Goal: Find specific page/section: Find specific page/section

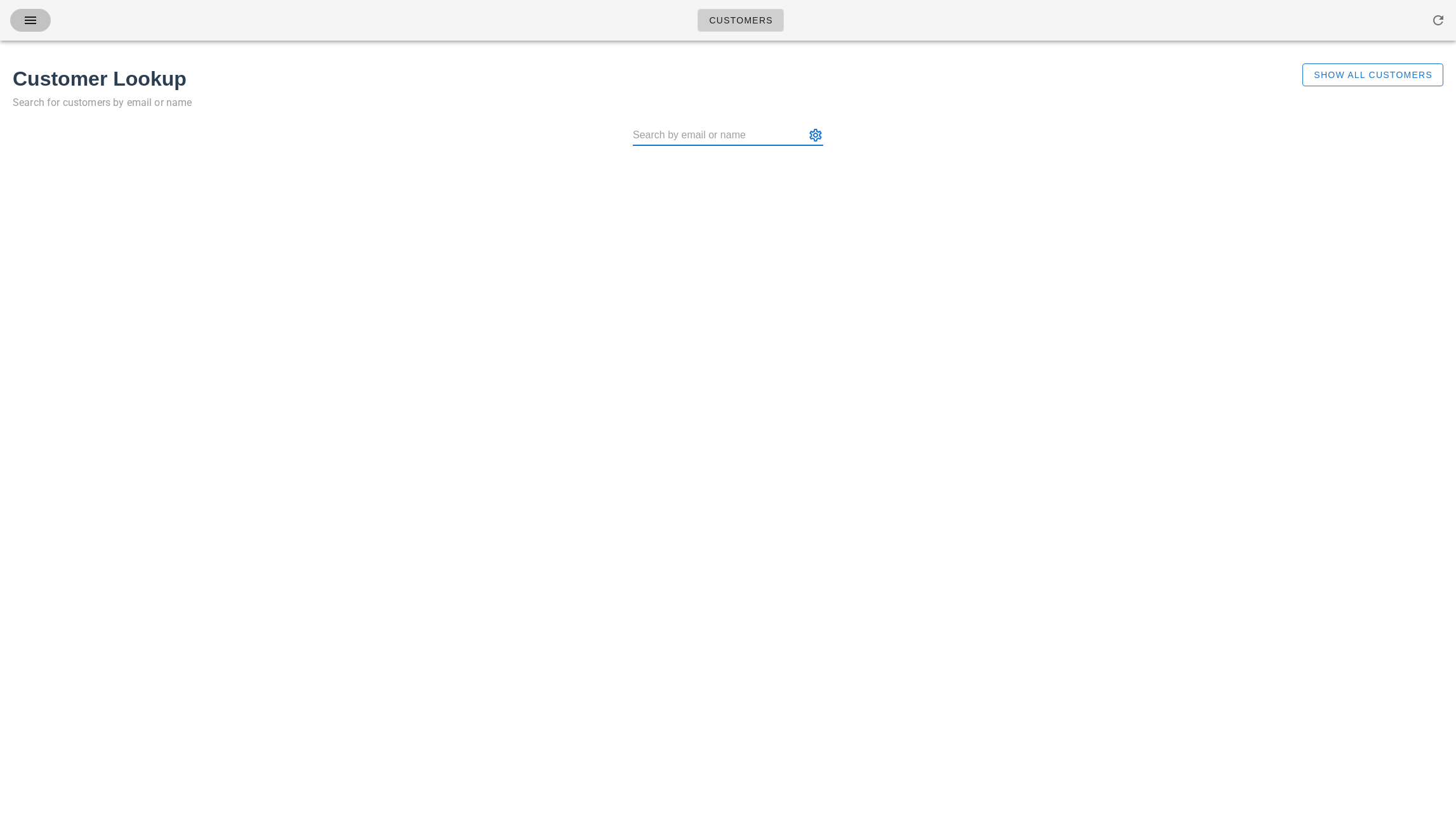
click at [32, 19] on icon "button" at bounding box center [30, 20] width 15 height 15
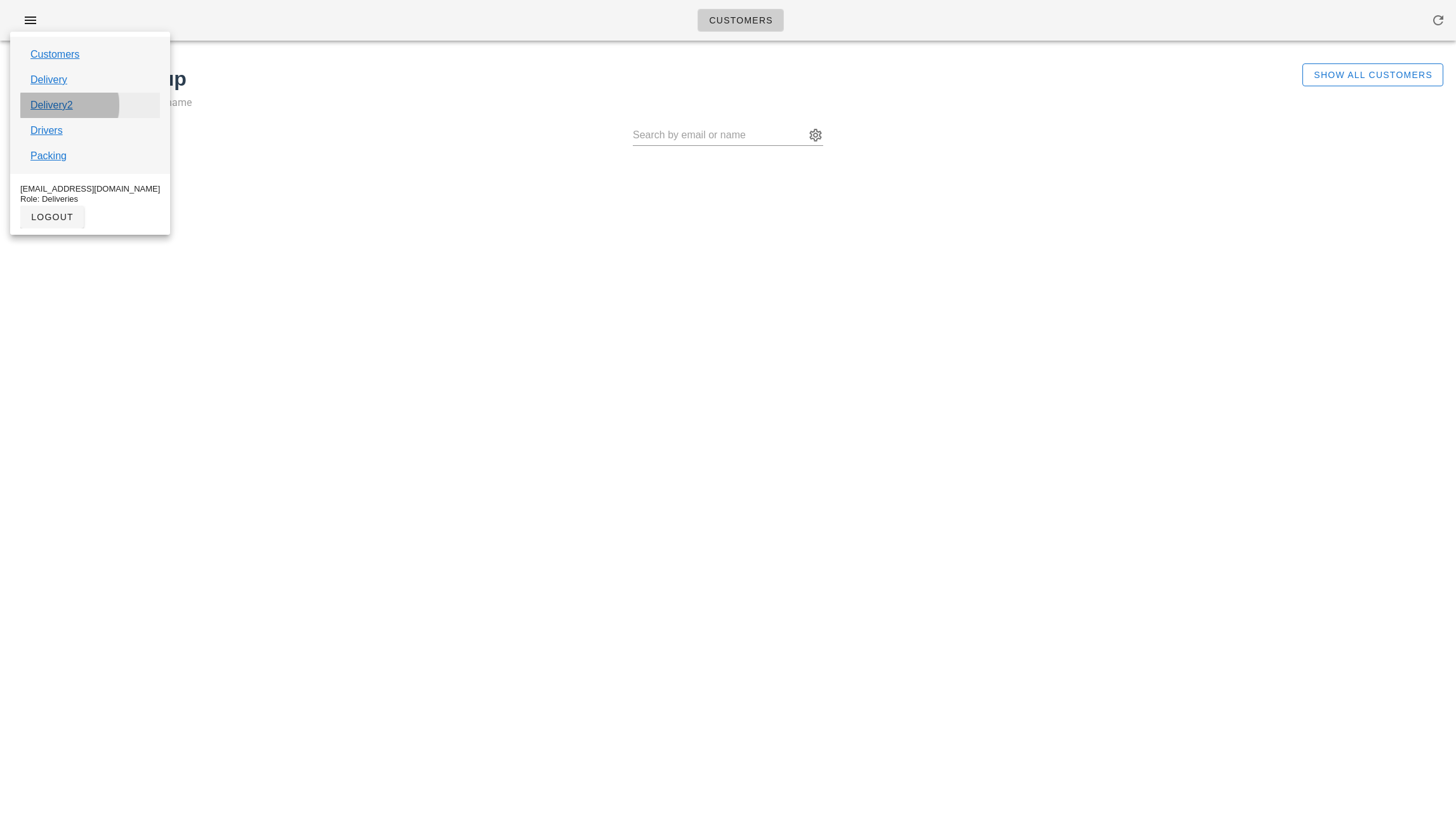
click at [64, 105] on link "Delivery2" at bounding box center [52, 105] width 42 height 15
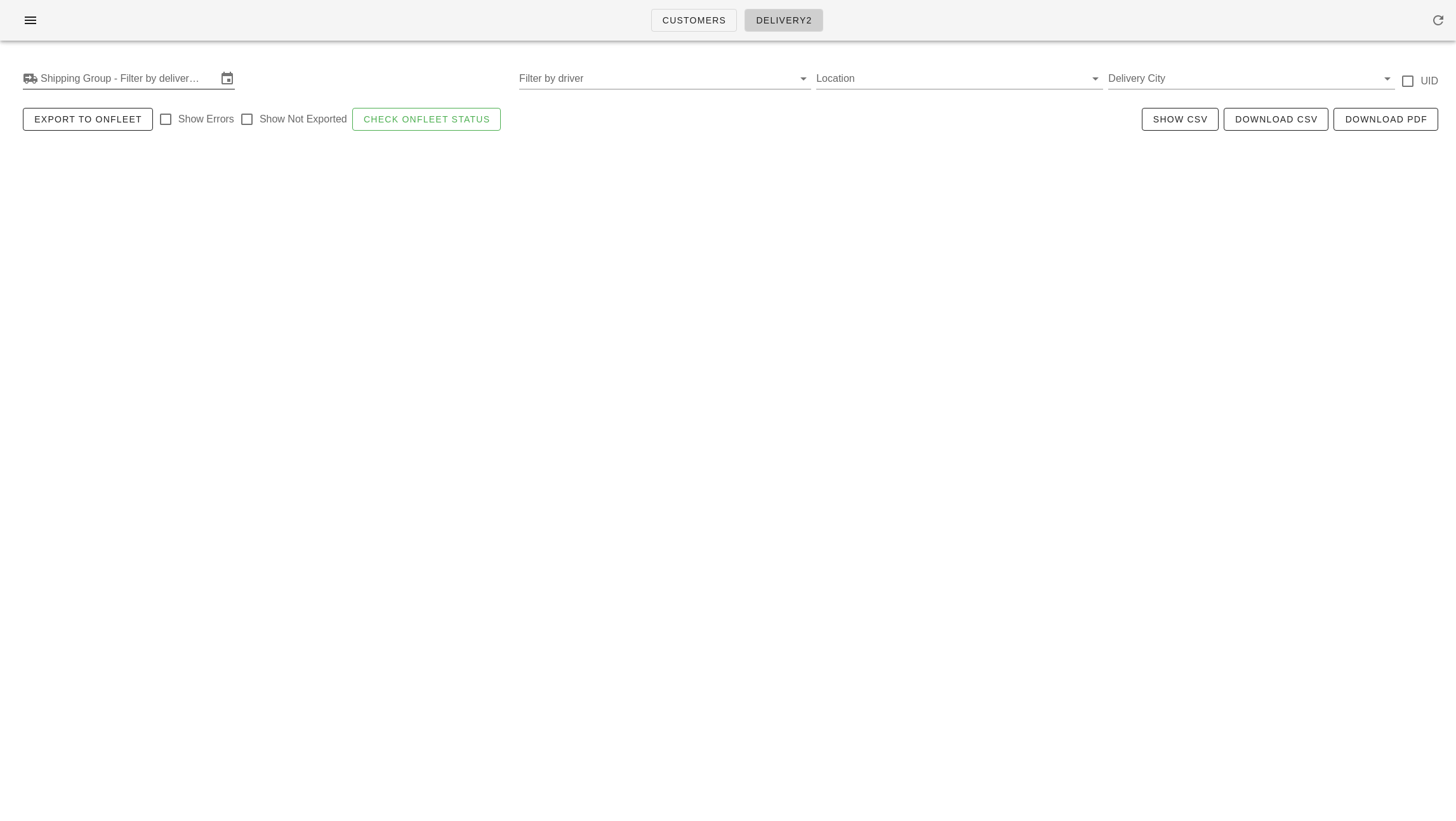
click at [71, 87] on input "Shipping Group - Filter by delivery logistics" at bounding box center [129, 79] width 177 height 20
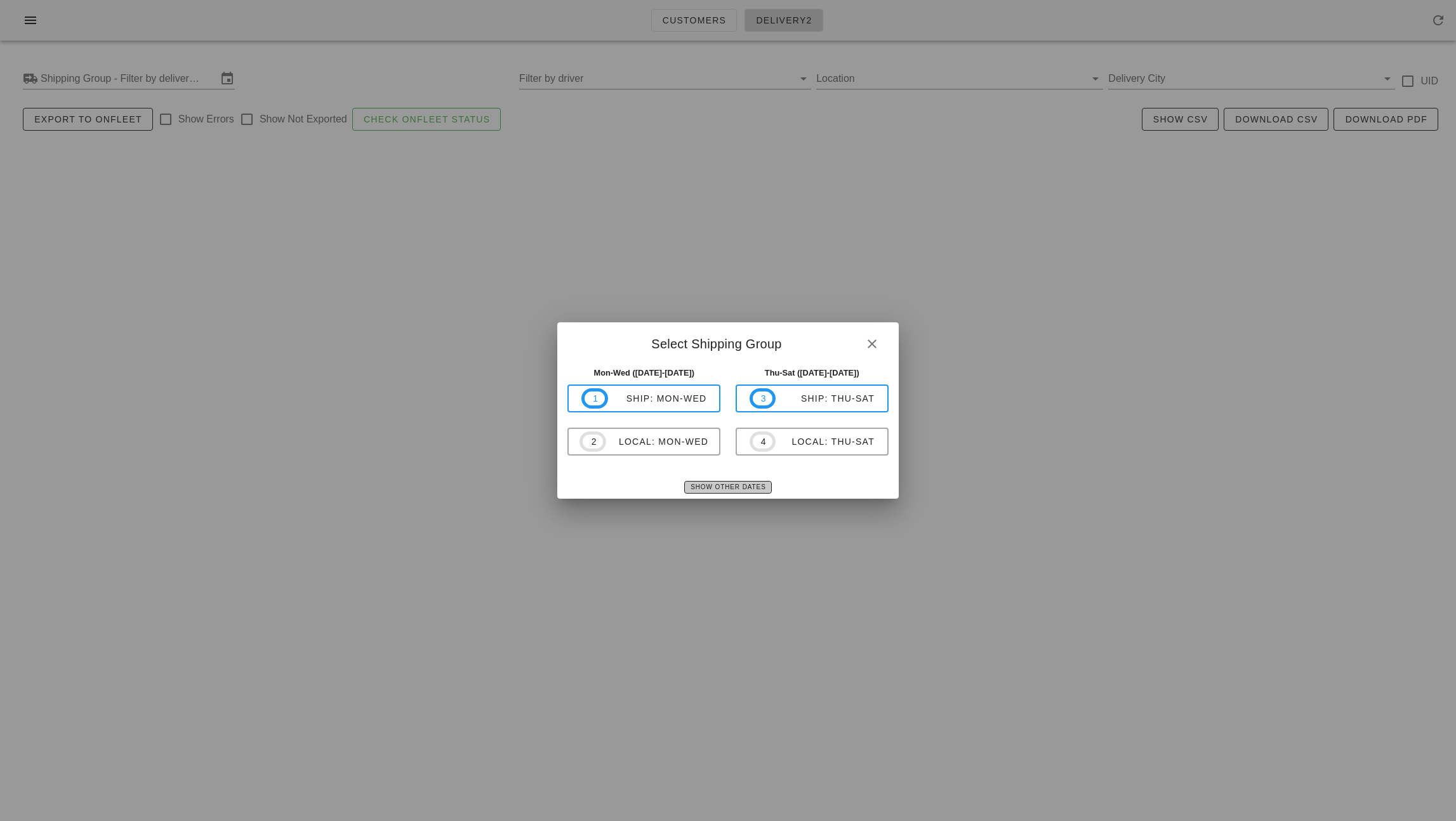
click at [708, 487] on span "Show Other Dates" at bounding box center [728, 487] width 76 height 7
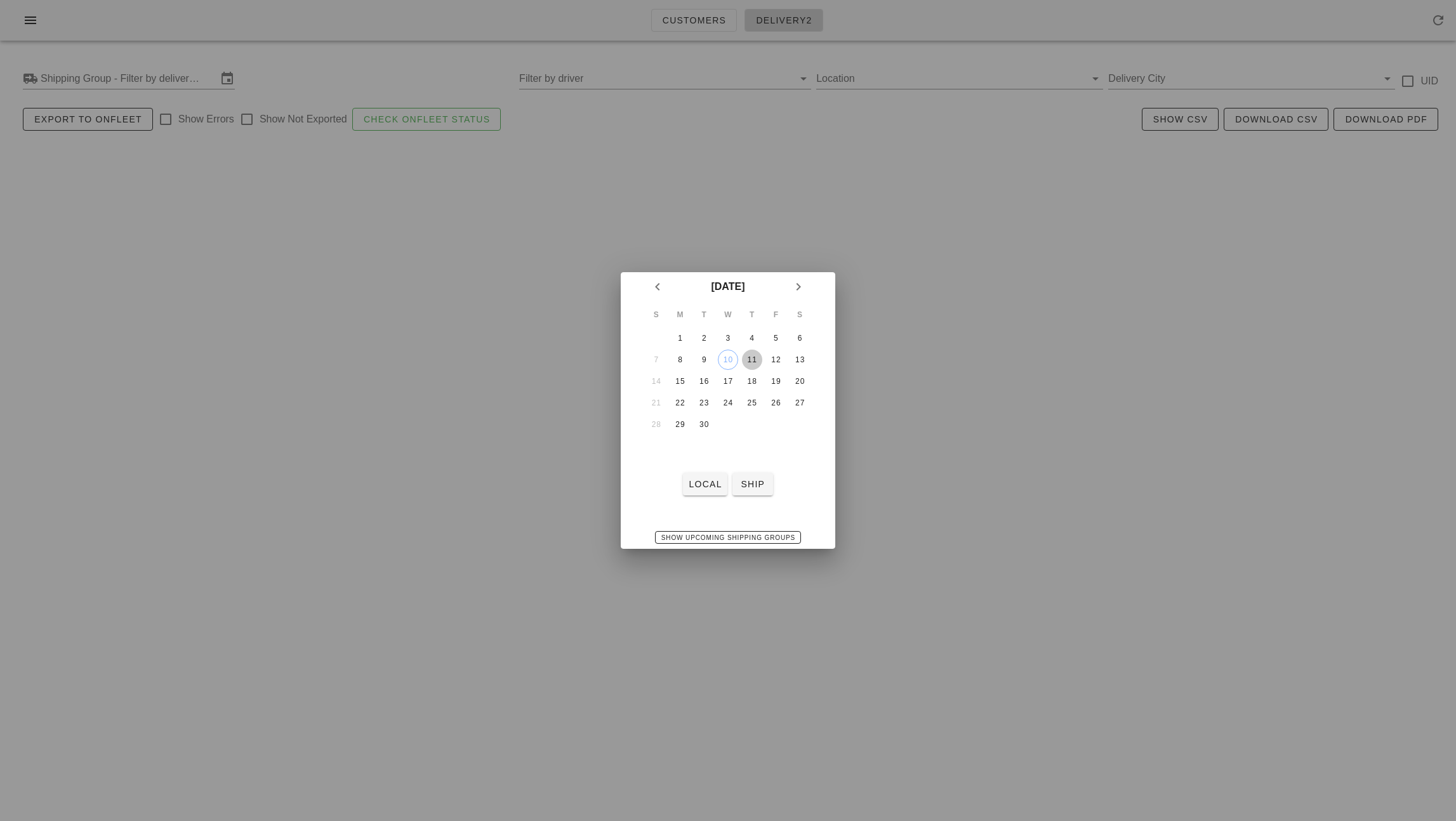
click at [745, 360] on div "11" at bounding box center [752, 359] width 20 height 9
drag, startPoint x: 707, startPoint y: 487, endPoint x: 693, endPoint y: 480, distance: 15.7
click at [705, 486] on span "local" at bounding box center [705, 484] width 34 height 10
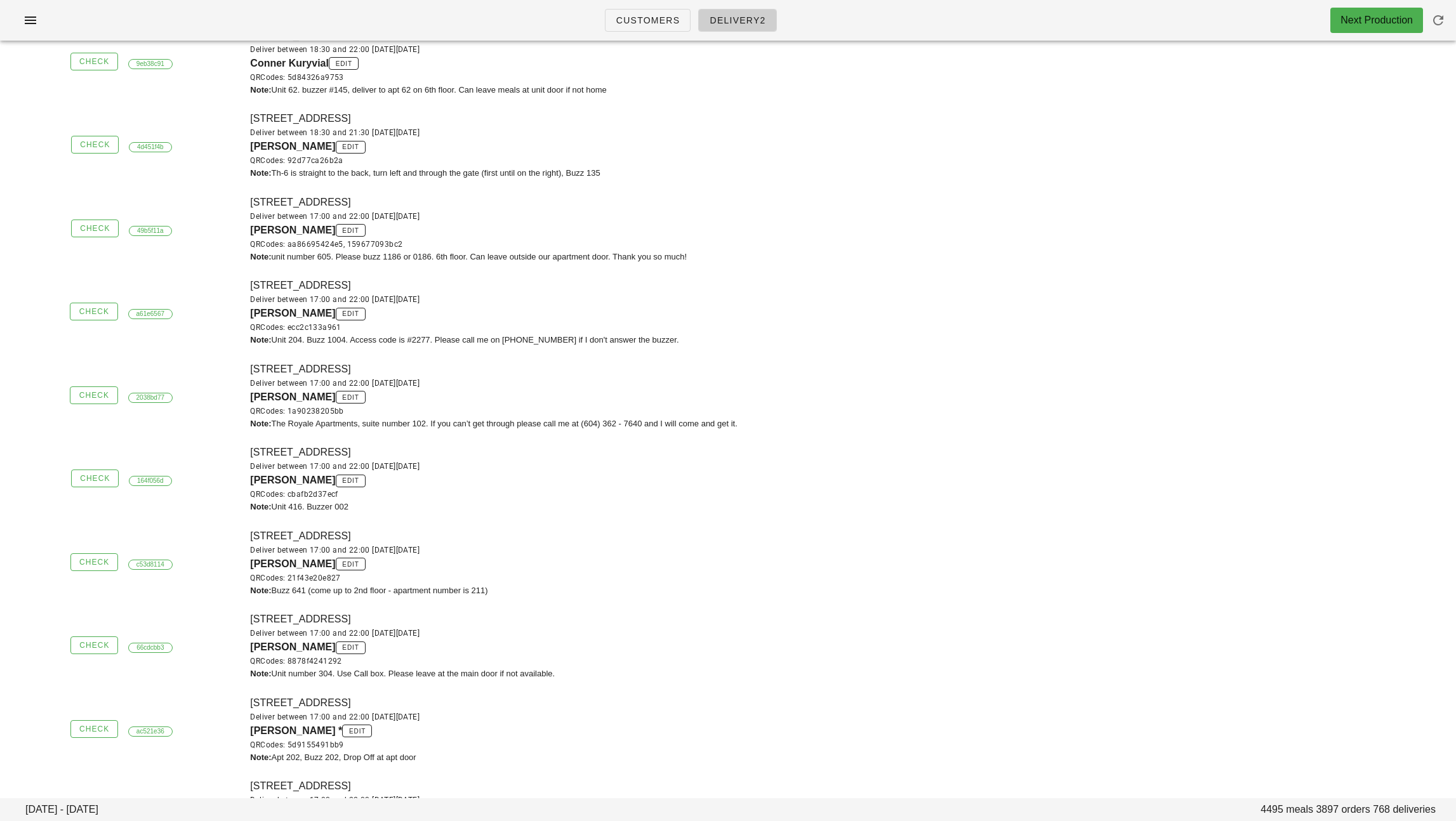
scroll to position [1105, 0]
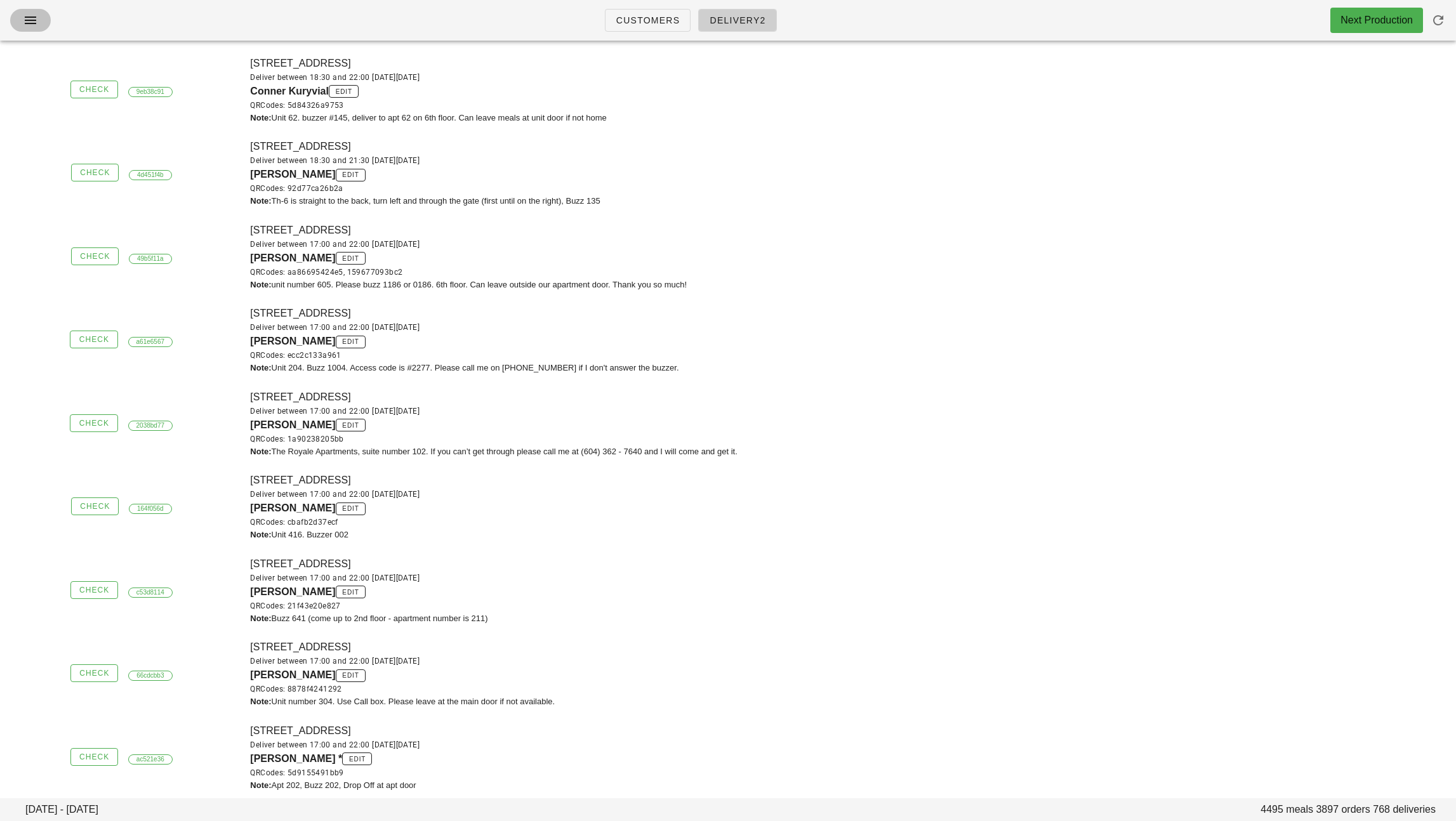
click at [26, 22] on icon "button" at bounding box center [30, 20] width 15 height 15
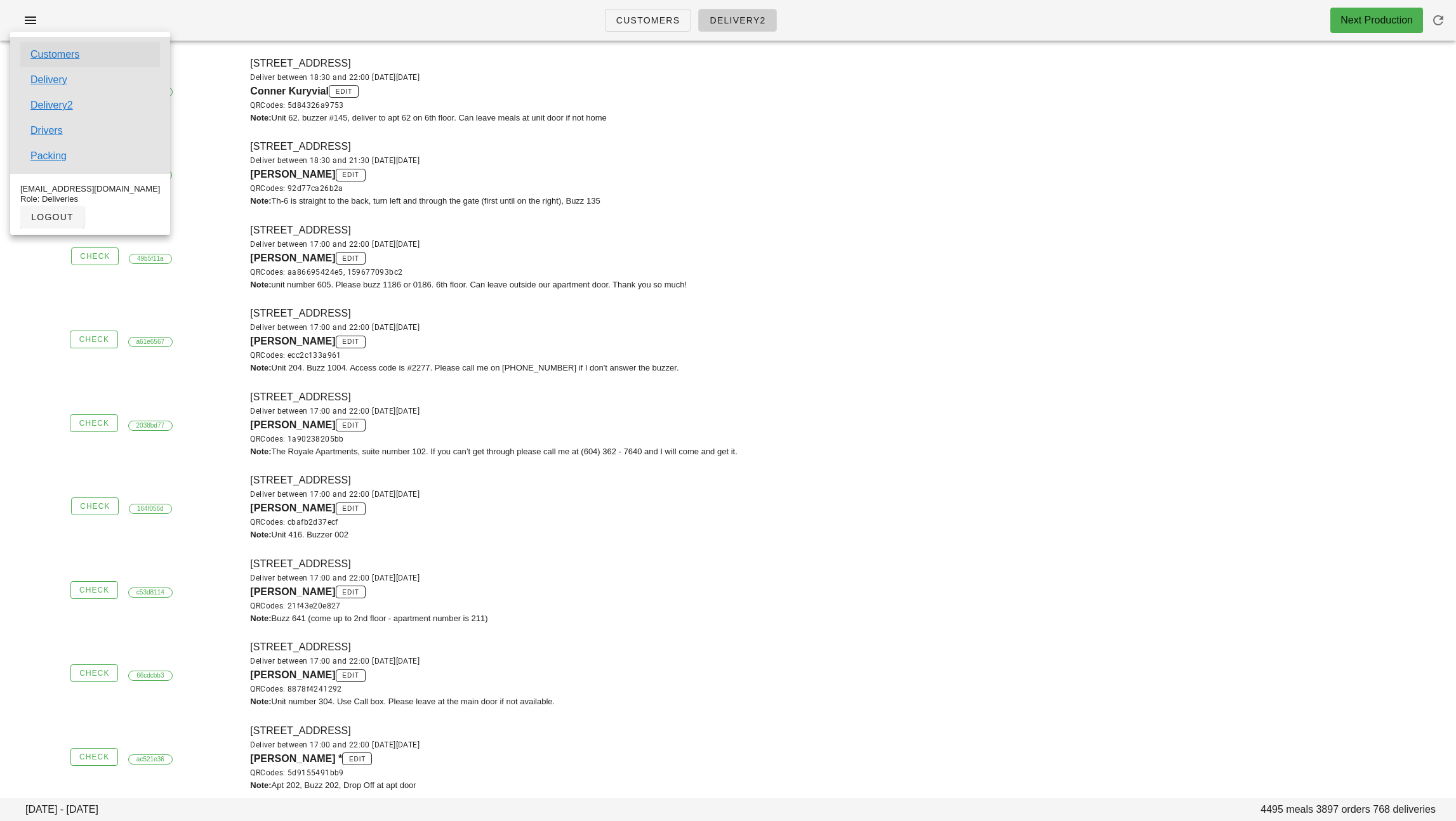
click at [47, 55] on link "Customers" at bounding box center [55, 54] width 49 height 15
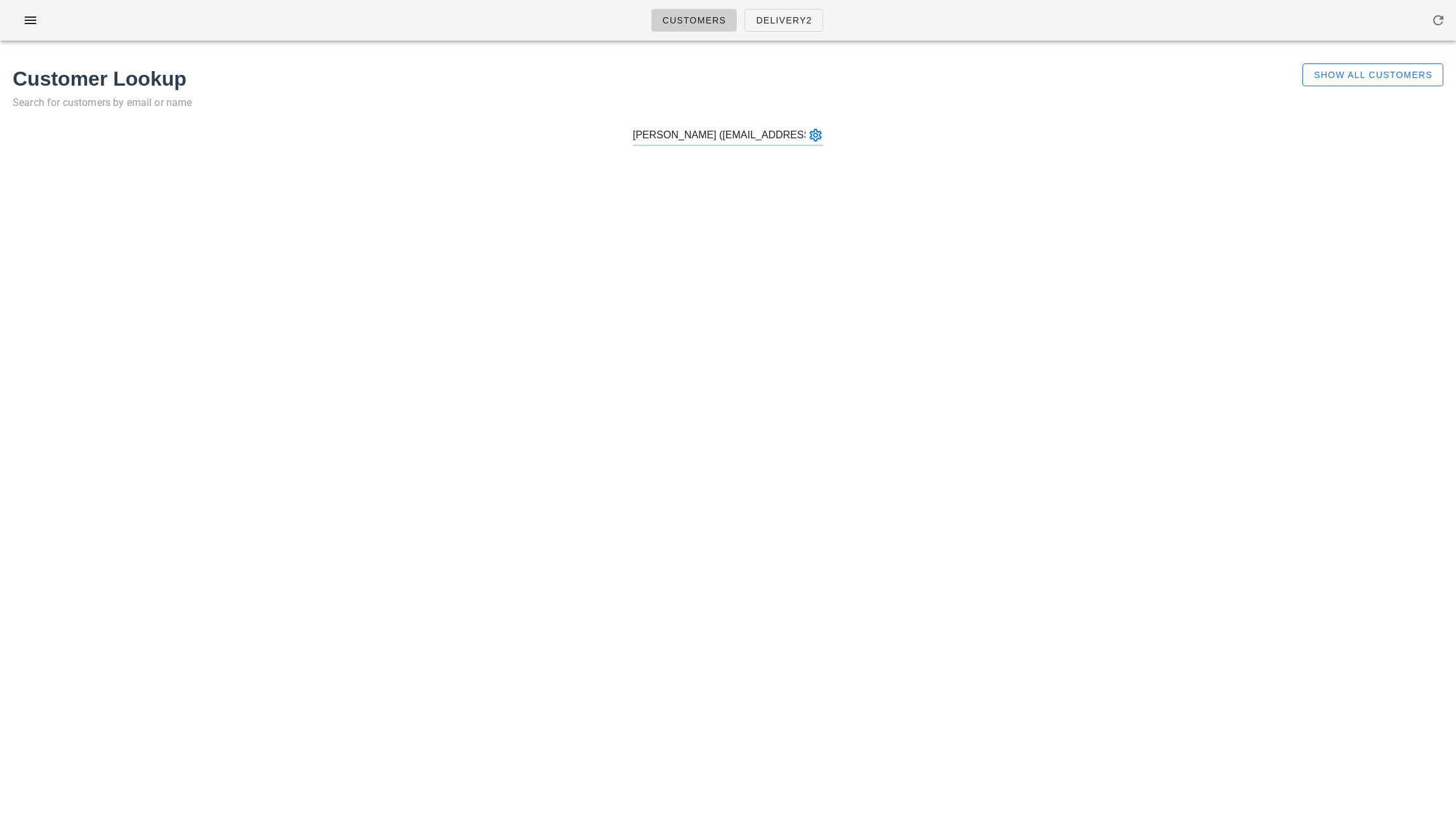
type input "[PERSON_NAME] ([EMAIL_ADDRESS][DOMAIN_NAME])"
paste input "[PERSON_NAME]"
type input "[PERSON_NAME] ([EMAIL_ADDRESS][DOMAIN_NAME])"
click at [749, 134] on input "text" at bounding box center [719, 135] width 173 height 20
paste input "[PERSON_NAME]"
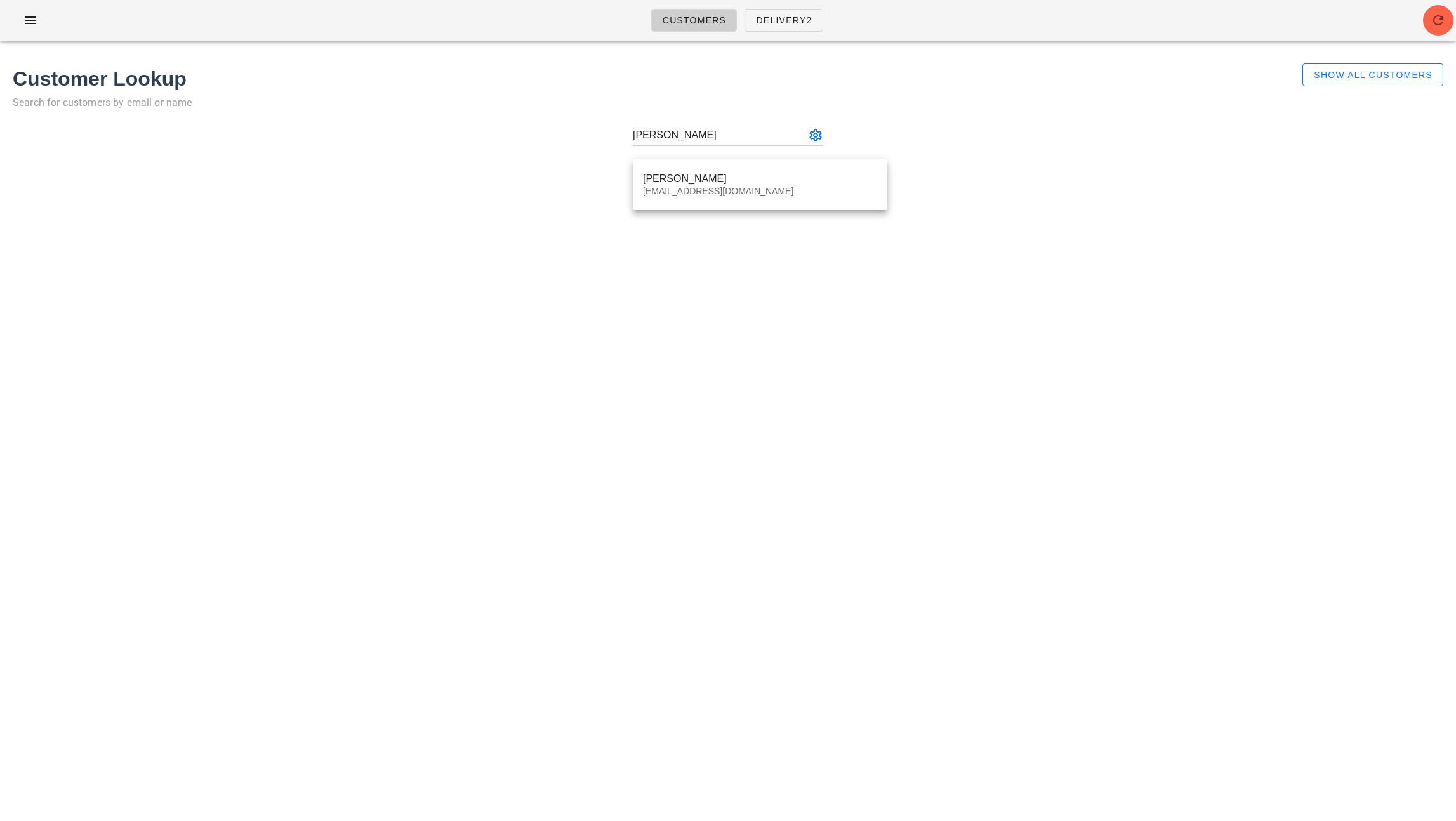
type input "[PERSON_NAME] ([EMAIL_ADDRESS][DOMAIN_NAME])"
click at [720, 132] on input "text" at bounding box center [719, 135] width 173 height 20
paste input "[PERSON_NAME]"
type input "[PERSON_NAME] ([EMAIL_ADDRESS][DOMAIN_NAME])"
paste input "[PERSON_NAME]"
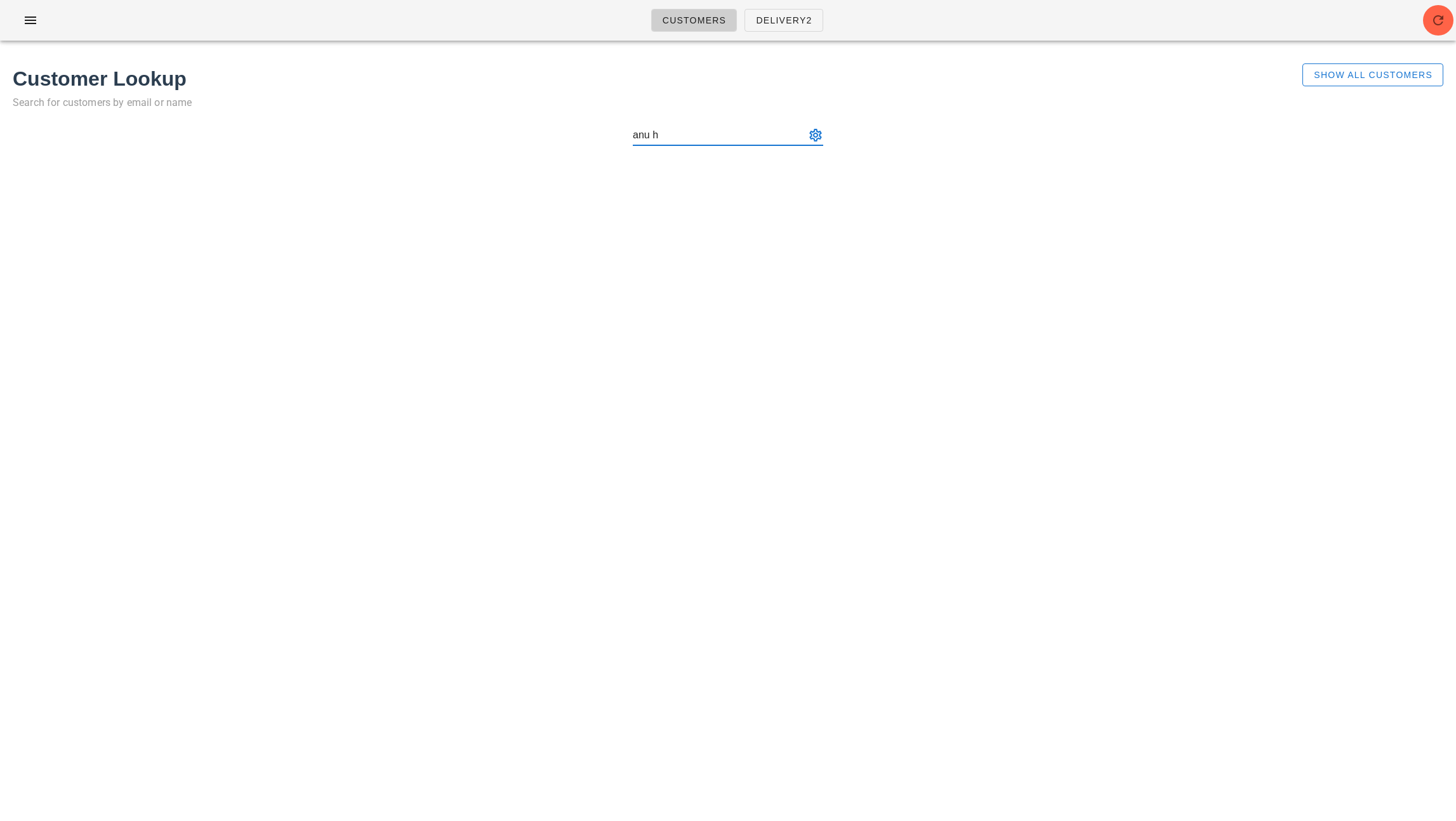
type input "anu h"
paste input "[PERSON_NAME]"
type input "[PERSON_NAME] ([EMAIL_ADDRESS][DOMAIN_NAME])"
click at [730, 132] on input "text" at bounding box center [719, 135] width 173 height 20
paste input "[PERSON_NAME]"
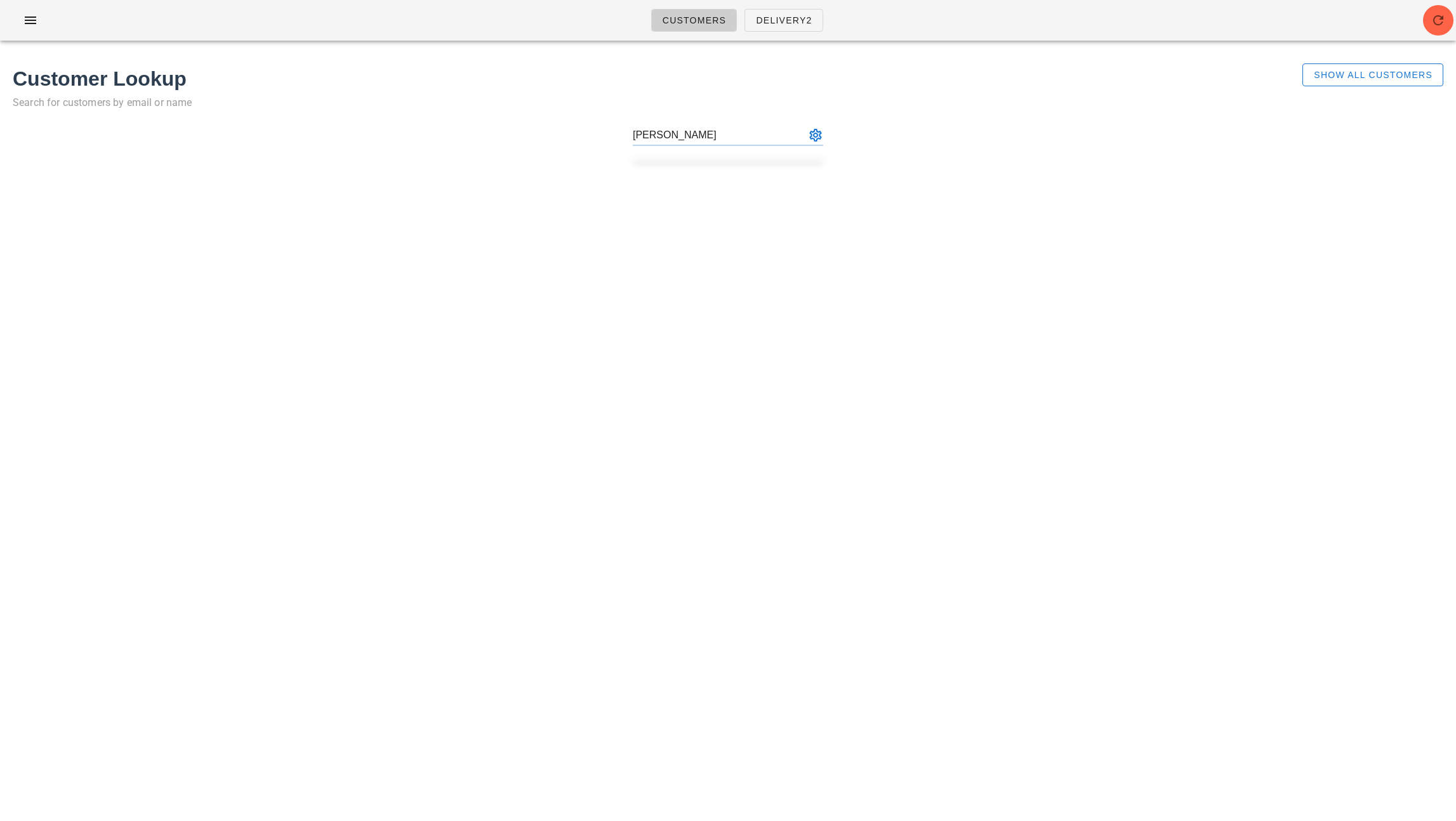
type input "[PERSON_NAME] ([EMAIL_ADDRESS][DOMAIN_NAME])"
